Goal: Task Accomplishment & Management: Use online tool/utility

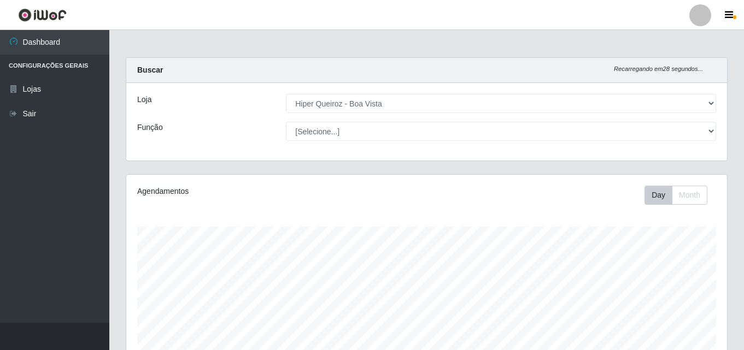
select select "514"
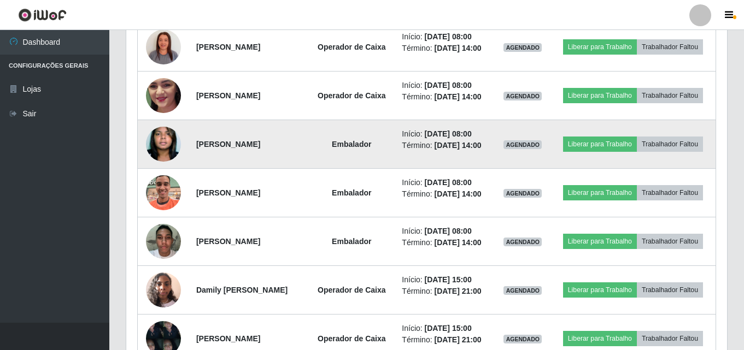
scroll to position [529, 0]
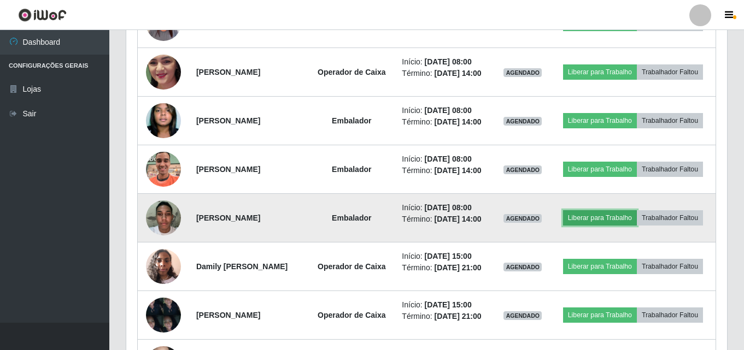
click at [633, 226] on button "Liberar para Trabalho" at bounding box center [600, 217] width 74 height 15
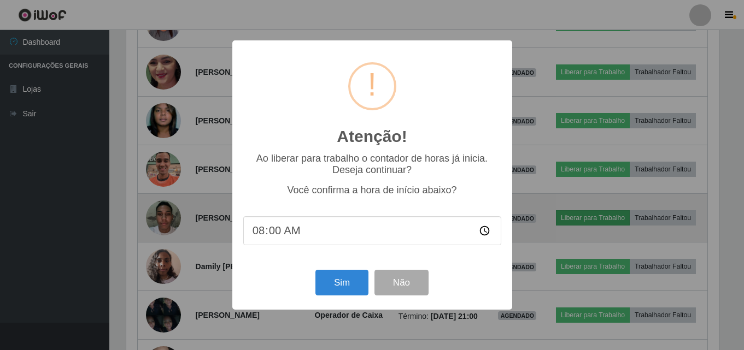
scroll to position [227, 595]
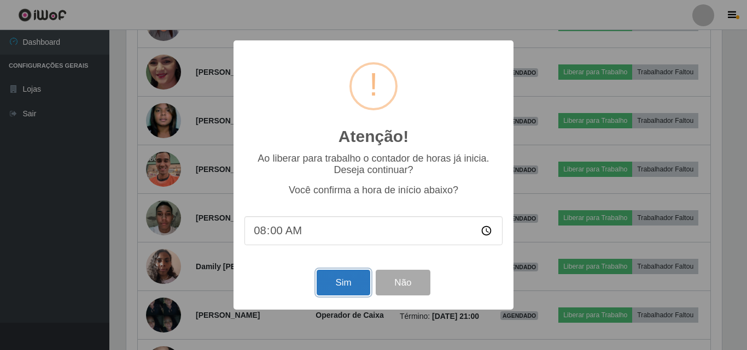
click at [349, 279] on button "Sim" at bounding box center [343, 283] width 53 height 26
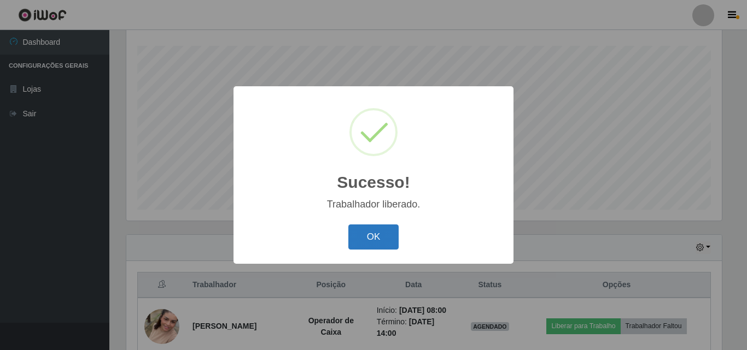
click at [368, 239] on button "OK" at bounding box center [373, 238] width 51 height 26
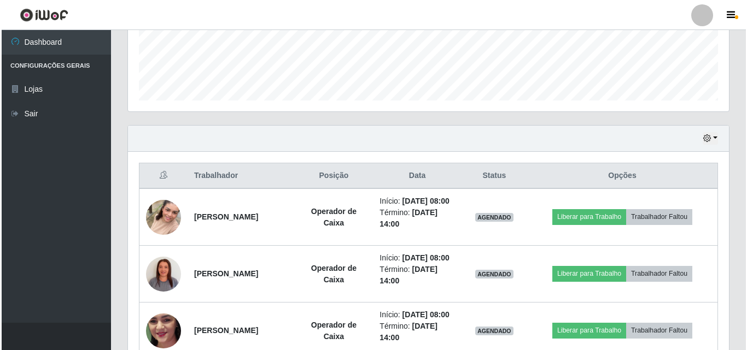
scroll to position [345, 0]
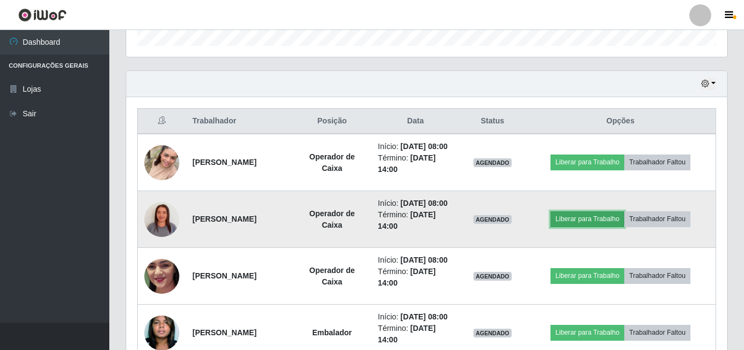
click at [583, 227] on button "Liberar para Trabalho" at bounding box center [587, 219] width 74 height 15
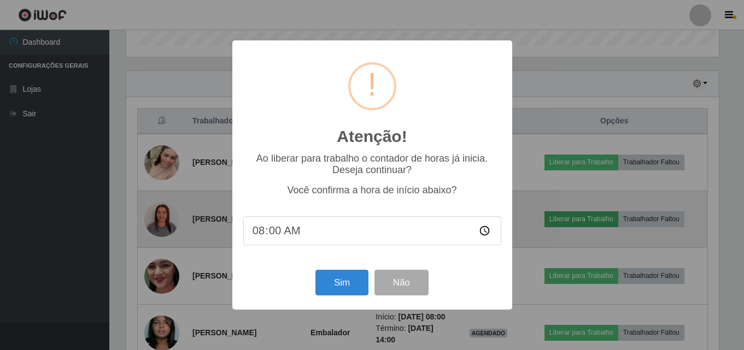
scroll to position [227, 595]
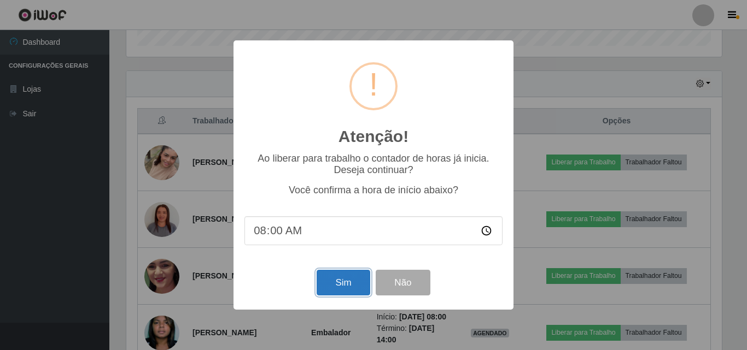
click at [342, 285] on button "Sim" at bounding box center [343, 283] width 53 height 26
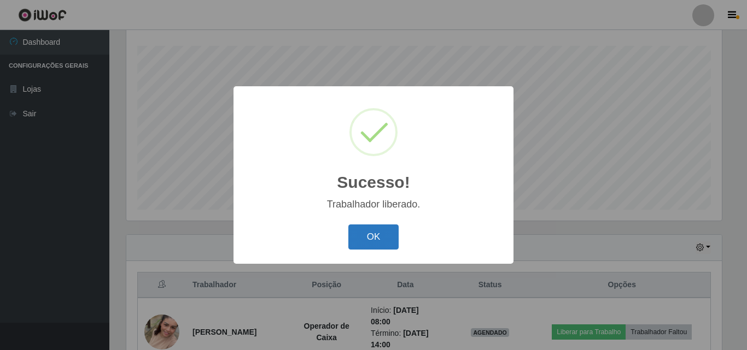
click at [372, 235] on button "OK" at bounding box center [373, 238] width 51 height 26
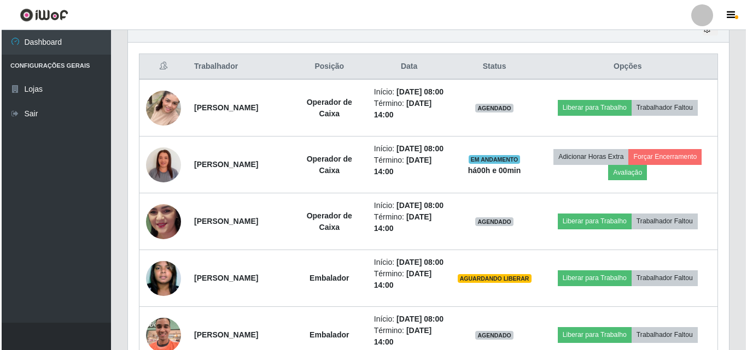
scroll to position [454, 0]
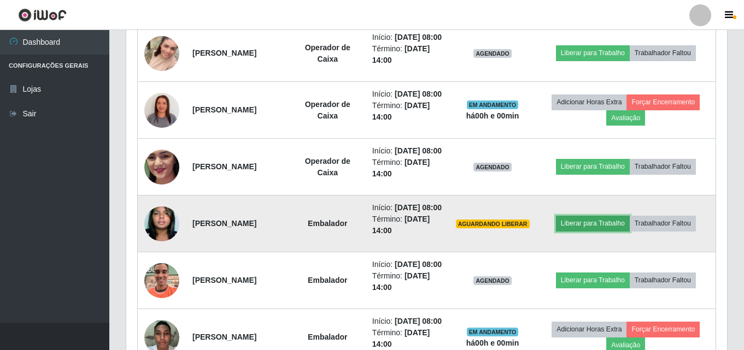
click at [592, 231] on button "Liberar para Trabalho" at bounding box center [593, 223] width 74 height 15
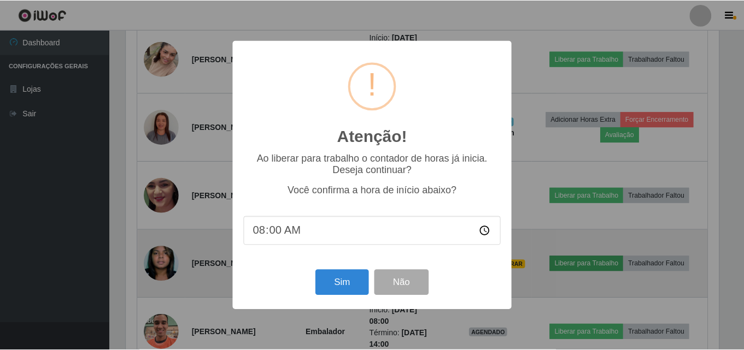
scroll to position [227, 595]
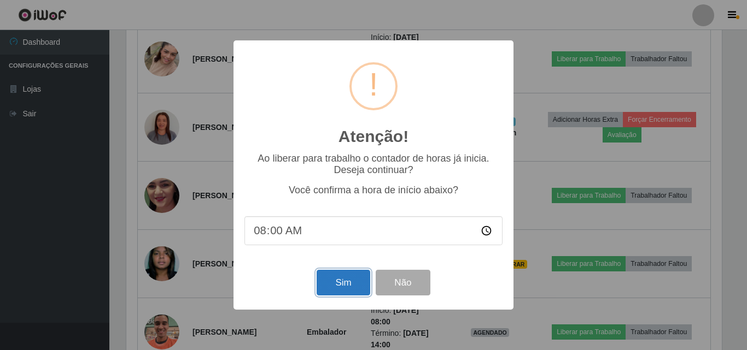
click at [349, 288] on button "Sim" at bounding box center [343, 283] width 53 height 26
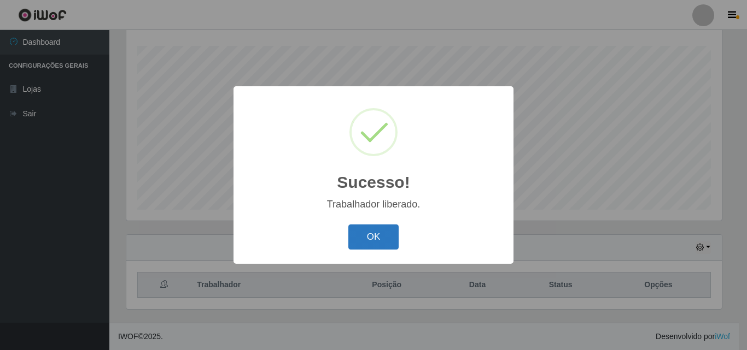
click at [371, 235] on button "OK" at bounding box center [373, 238] width 51 height 26
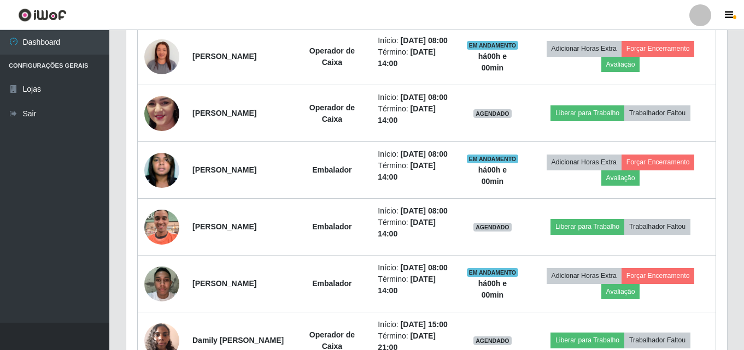
scroll to position [0, 0]
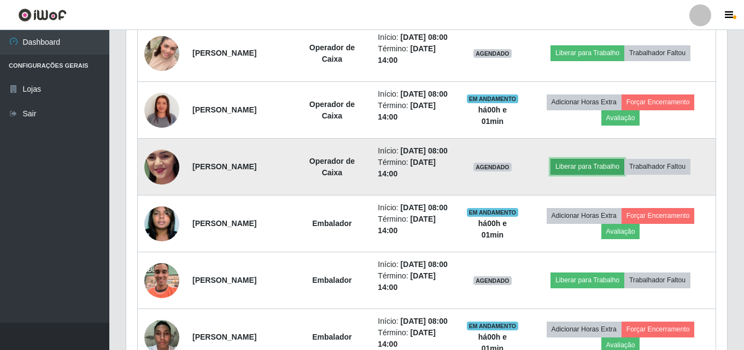
click at [598, 174] on button "Liberar para Trabalho" at bounding box center [587, 166] width 74 height 15
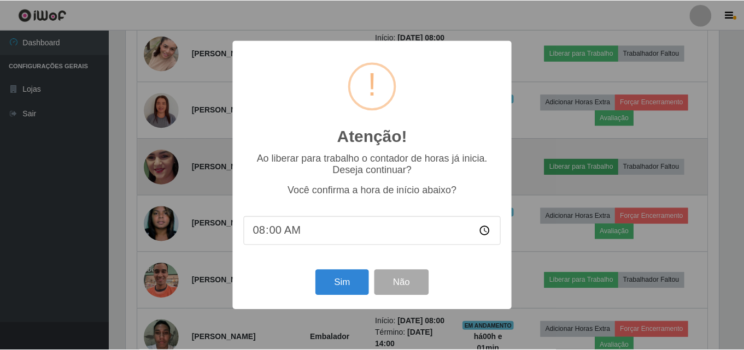
scroll to position [227, 595]
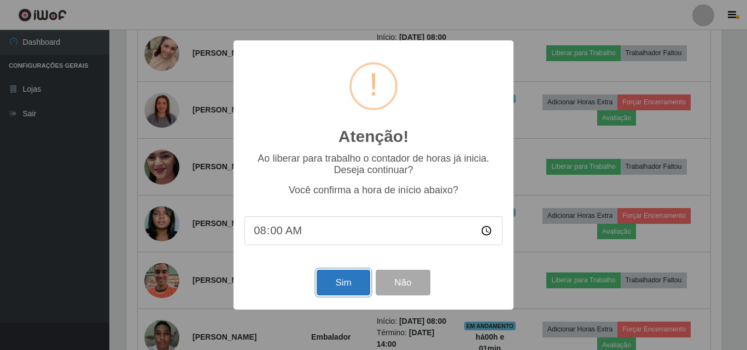
click at [362, 282] on button "Sim" at bounding box center [343, 283] width 53 height 26
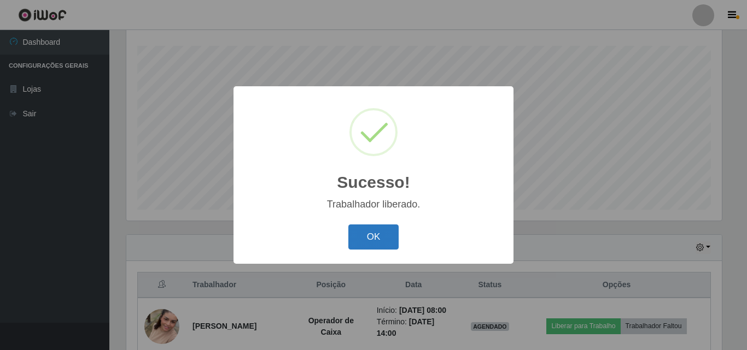
click at [373, 233] on button "OK" at bounding box center [373, 238] width 51 height 26
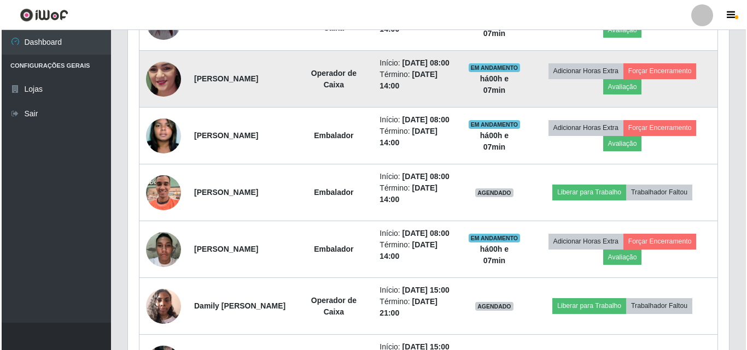
scroll to position [564, 0]
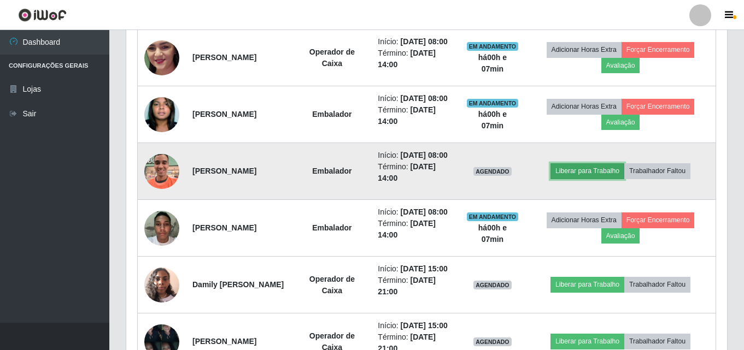
click at [583, 179] on button "Liberar para Trabalho" at bounding box center [587, 170] width 74 height 15
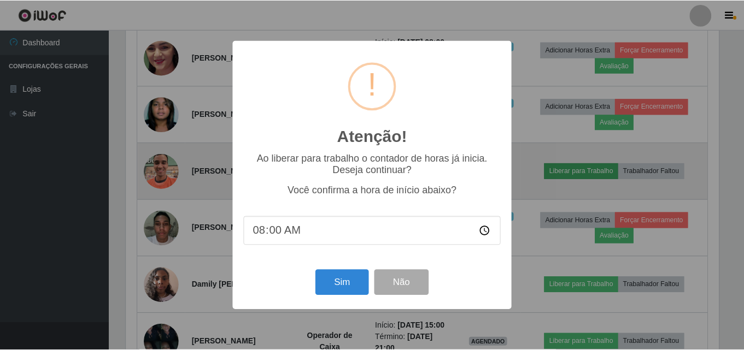
scroll to position [227, 595]
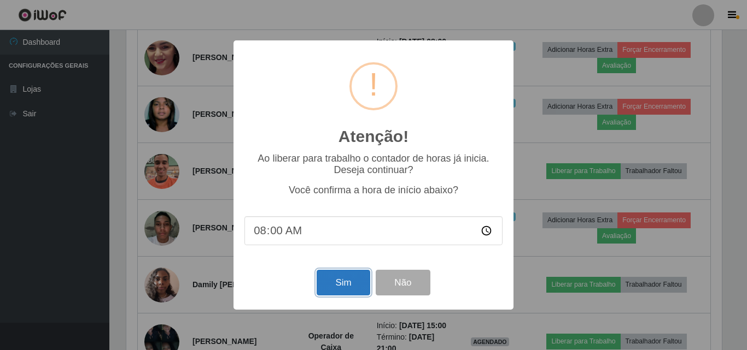
click at [345, 284] on button "Sim" at bounding box center [343, 283] width 53 height 26
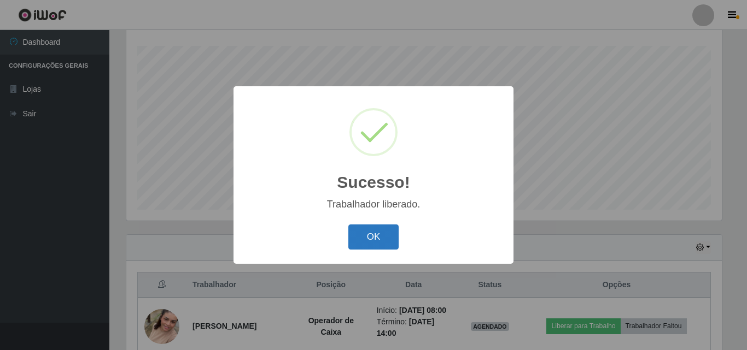
click at [375, 233] on button "OK" at bounding box center [373, 238] width 51 height 26
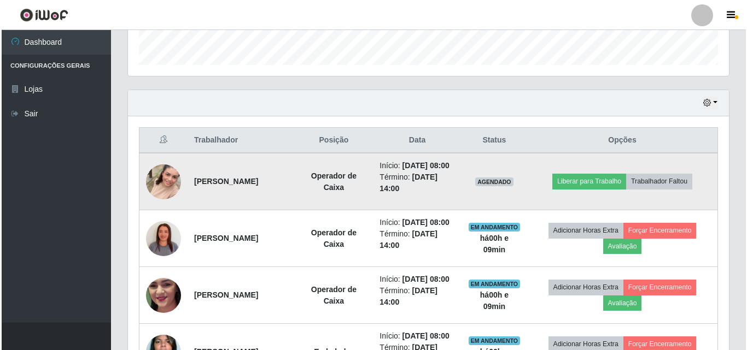
scroll to position [345, 0]
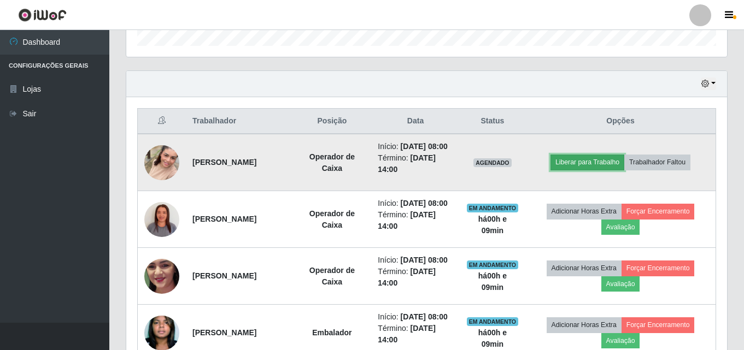
click at [593, 167] on button "Liberar para Trabalho" at bounding box center [587, 162] width 74 height 15
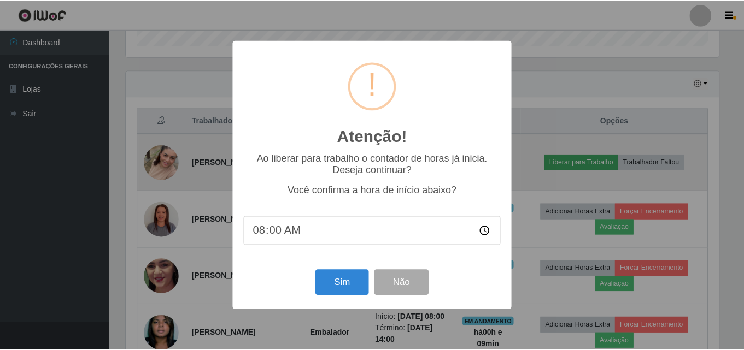
scroll to position [227, 595]
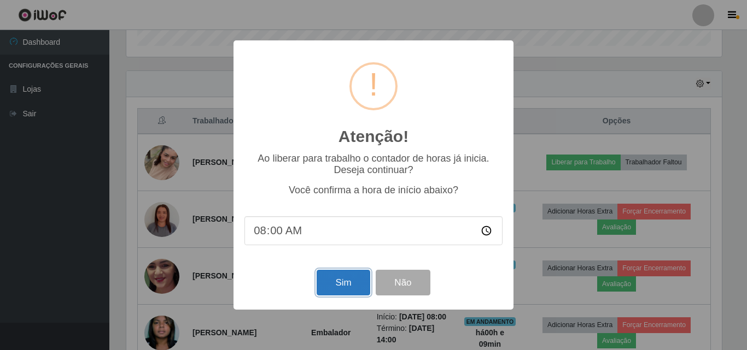
click at [344, 280] on button "Sim" at bounding box center [343, 283] width 53 height 26
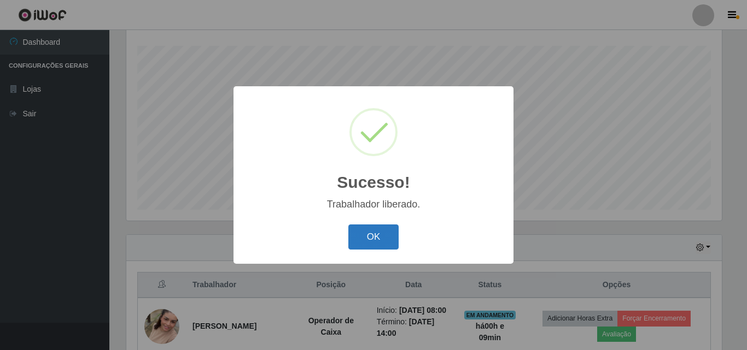
click at [389, 233] on button "OK" at bounding box center [373, 238] width 51 height 26
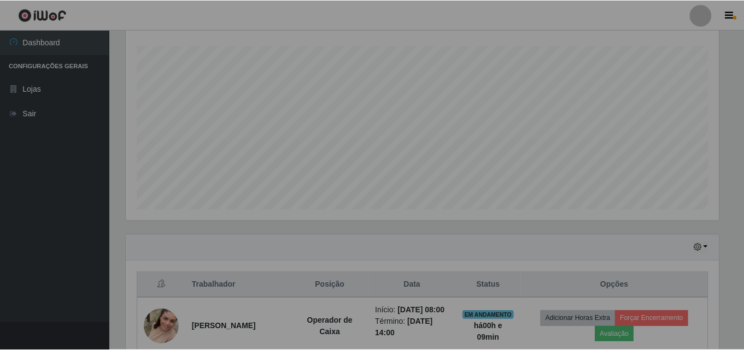
scroll to position [227, 601]
